Goal: Task Accomplishment & Management: Manage account settings

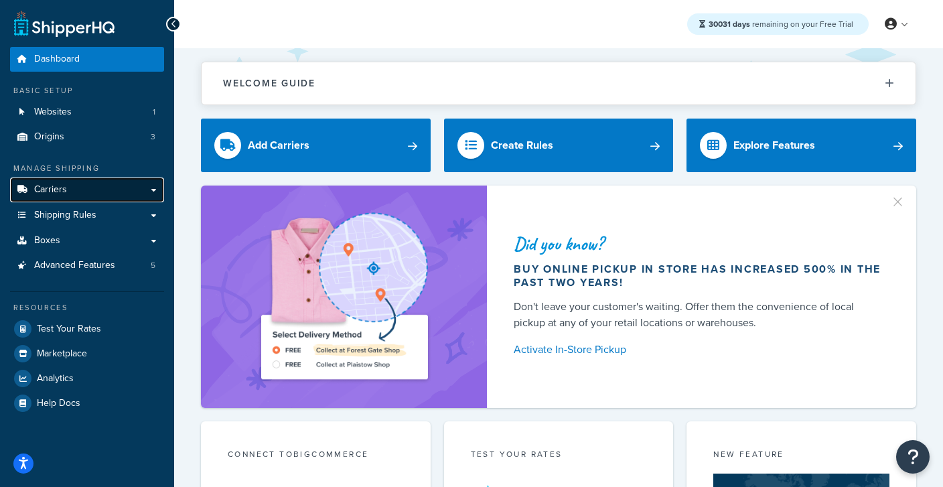
click at [36, 192] on span "Carriers" at bounding box center [50, 189] width 33 height 11
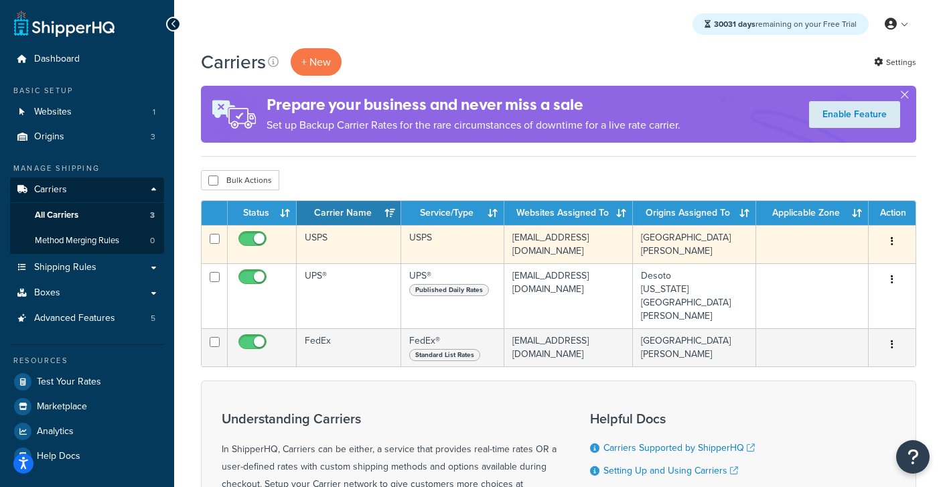
click at [364, 255] on td "USPS" at bounding box center [349, 244] width 104 height 38
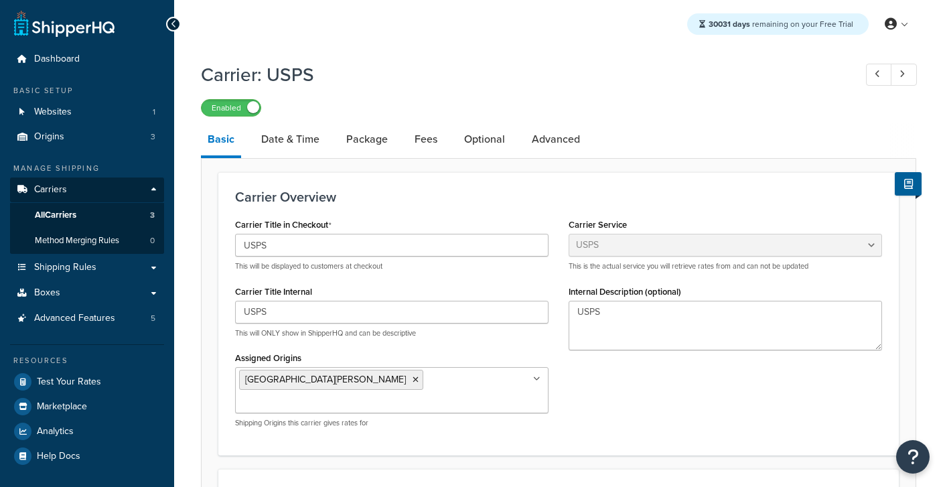
select select "usps"
select select "ONLINE"
click at [553, 146] on link "Advanced" at bounding box center [556, 139] width 62 height 32
select select "false"
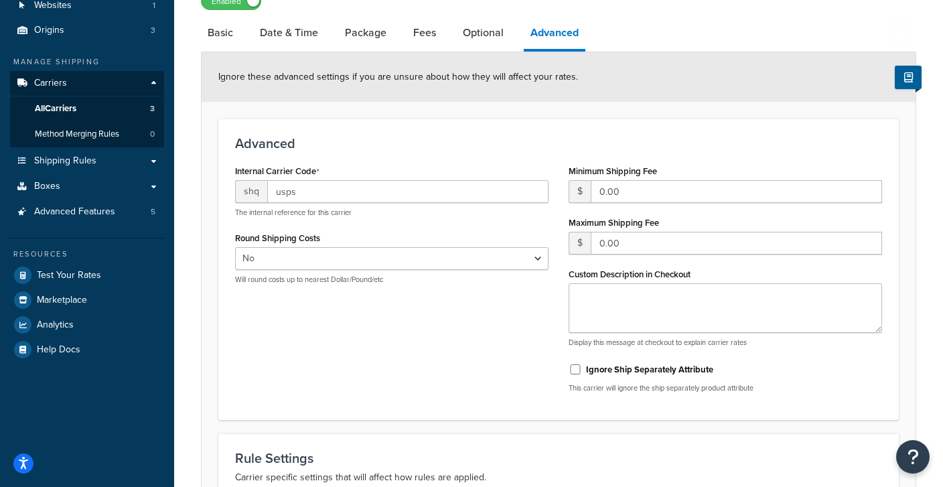
scroll to position [96, 0]
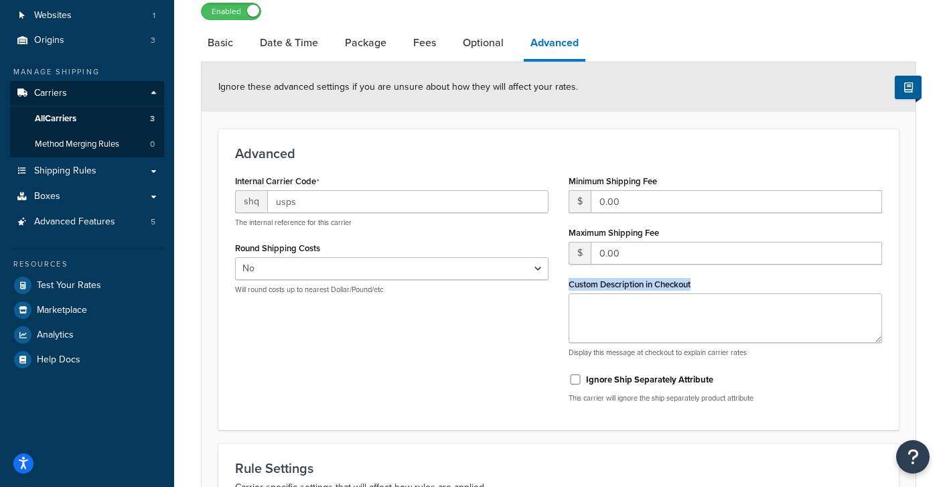
drag, startPoint x: 711, startPoint y: 287, endPoint x: 563, endPoint y: 288, distance: 148.7
click at [563, 288] on div "Minimum Shipping Fee $ 0.00 Maximum Shipping Fee $ 0.00 Custom Description in C…" at bounding box center [726, 292] width 334 height 242
copy label "Custom Description in Checkout"
click at [78, 222] on span "Advanced Features" at bounding box center [74, 221] width 81 height 11
